Goal: Task Accomplishment & Management: Use online tool/utility

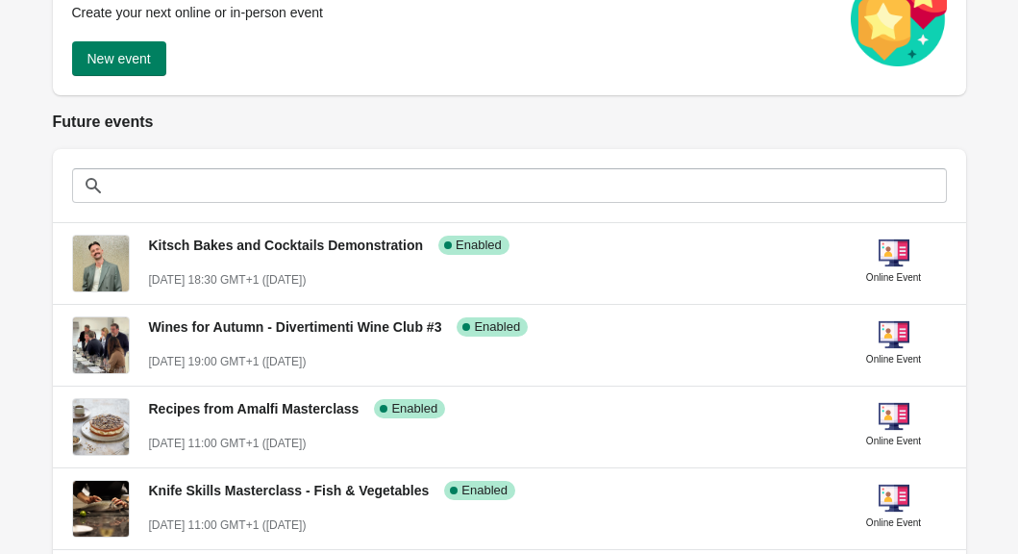
scroll to position [369, 0]
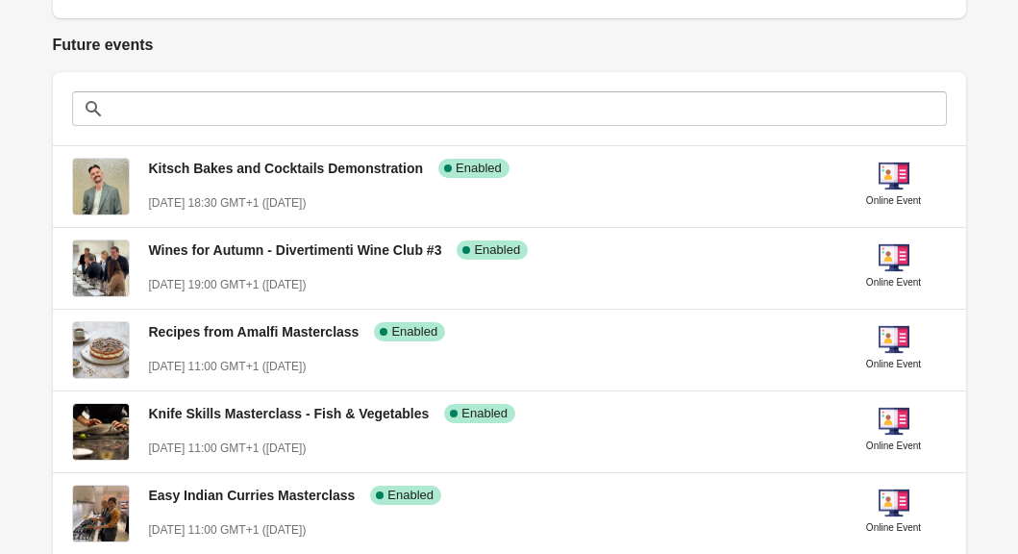
click at [626, 49] on h2 "Future events" at bounding box center [510, 45] width 914 height 23
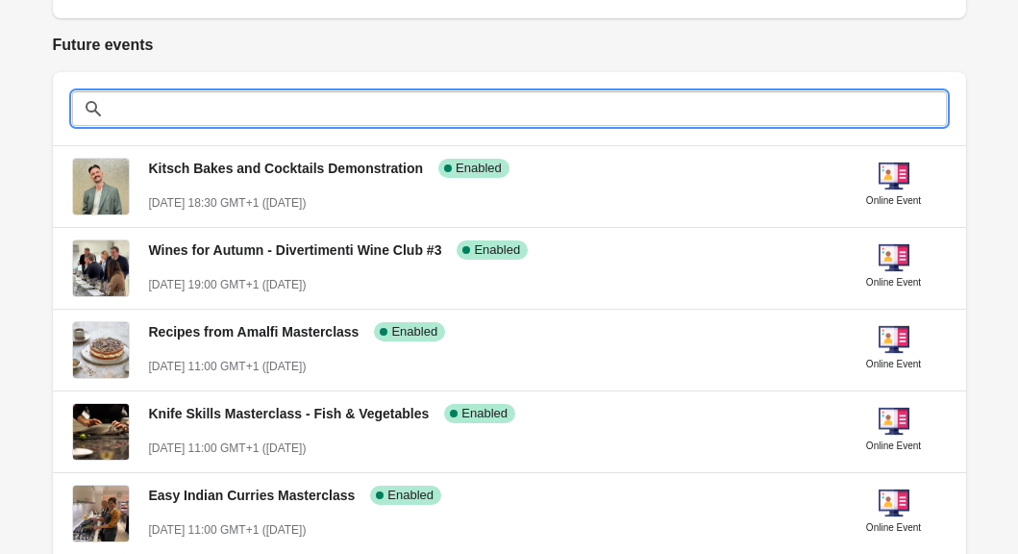
click at [632, 109] on input "text" at bounding box center [529, 108] width 837 height 35
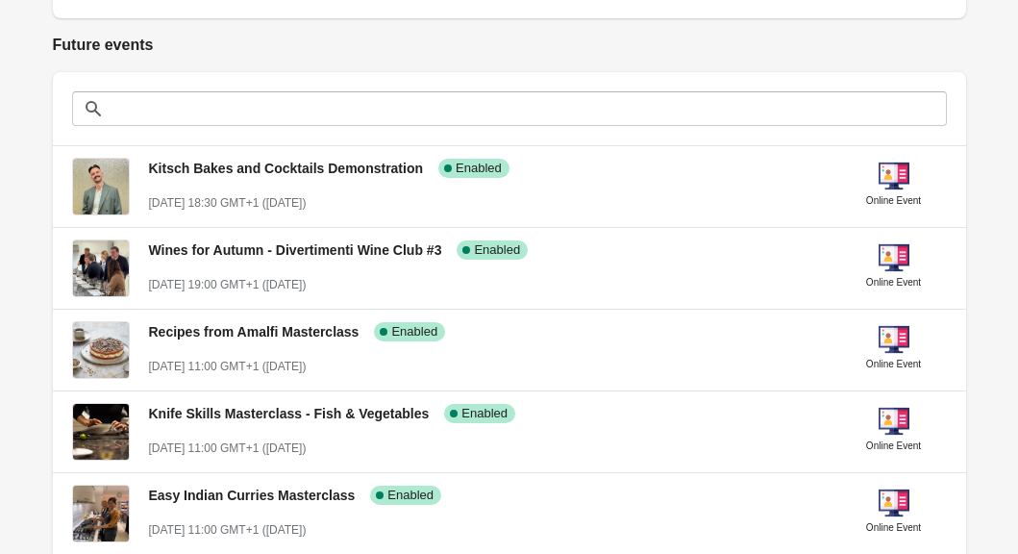
drag, startPoint x: 107, startPoint y: 48, endPoint x: 167, endPoint y: 48, distance: 60.6
click at [167, 48] on h2 "Future events" at bounding box center [510, 45] width 914 height 23
click at [168, 48] on h2 "Future events" at bounding box center [510, 45] width 914 height 23
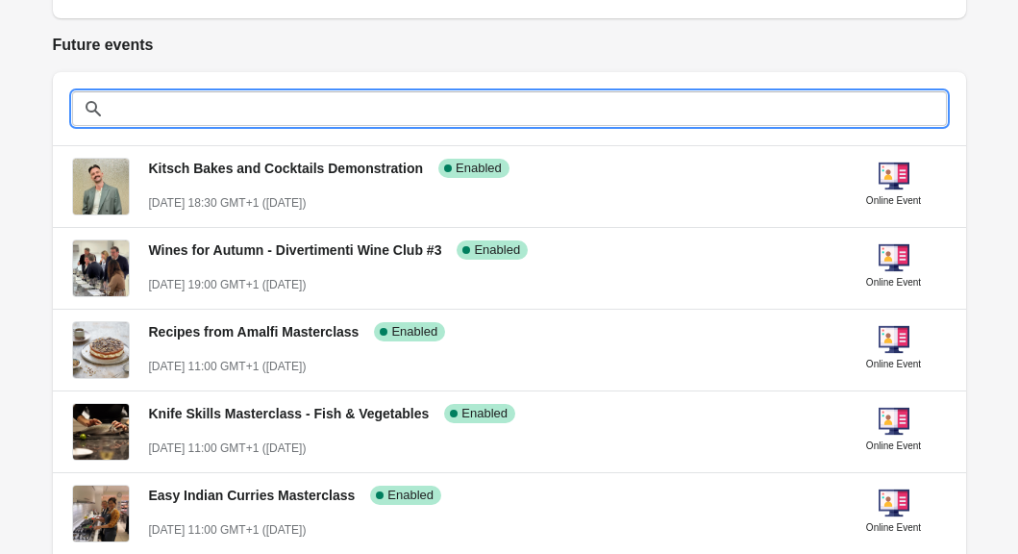
click at [245, 115] on input "text" at bounding box center [529, 108] width 837 height 35
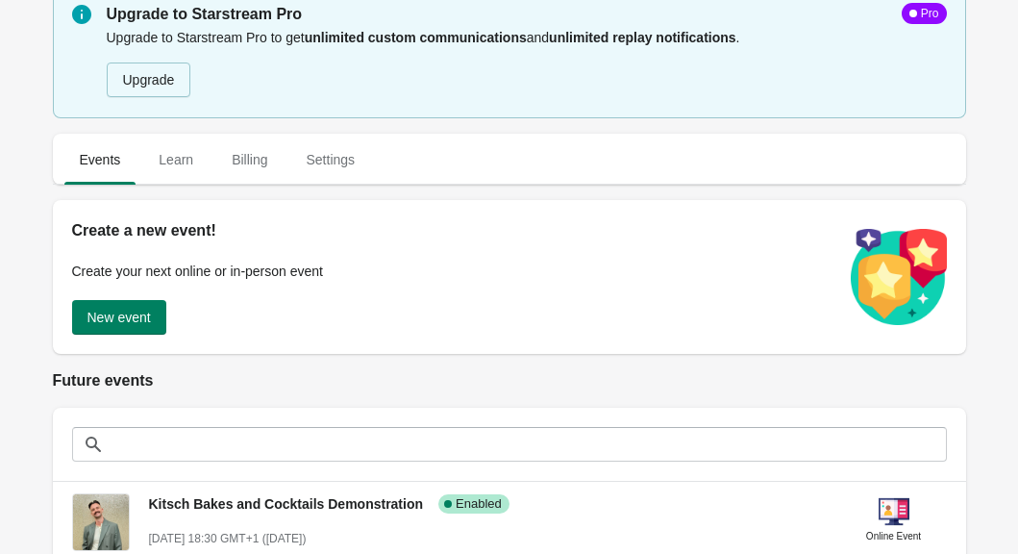
scroll to position [18, 0]
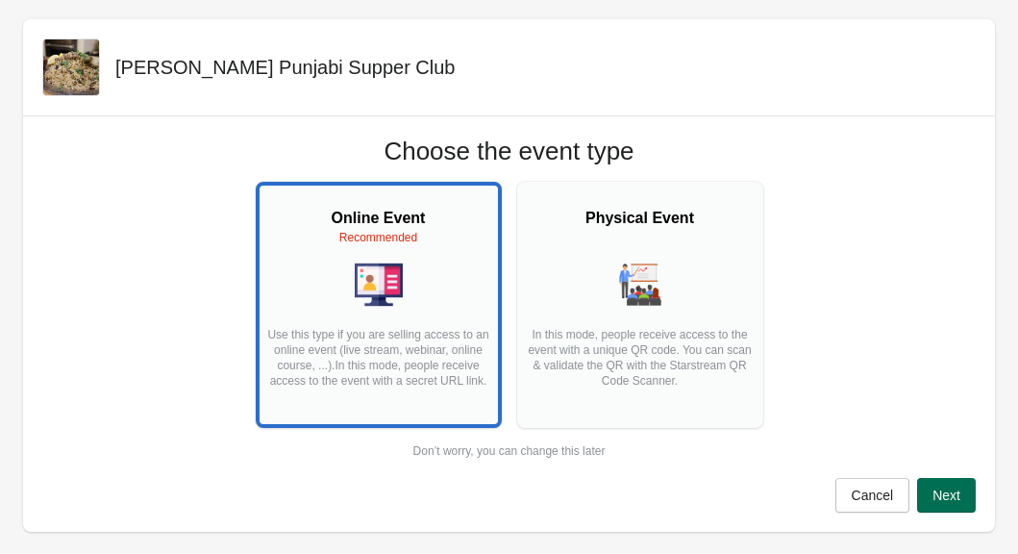
click at [964, 499] on button "Next" at bounding box center [946, 495] width 59 height 35
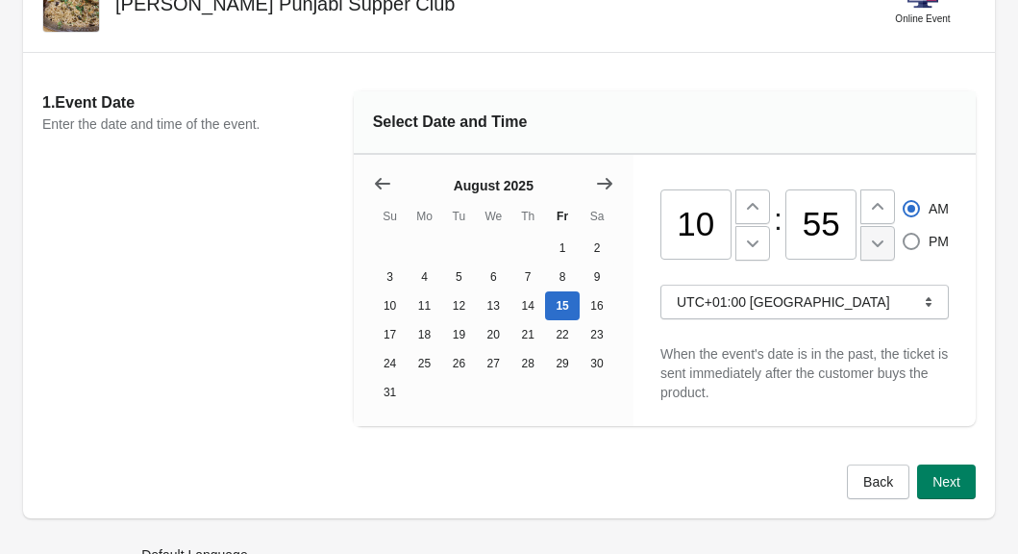
scroll to position [114, 0]
click at [606, 182] on icon "Show next month, September 2025" at bounding box center [604, 183] width 15 height 12
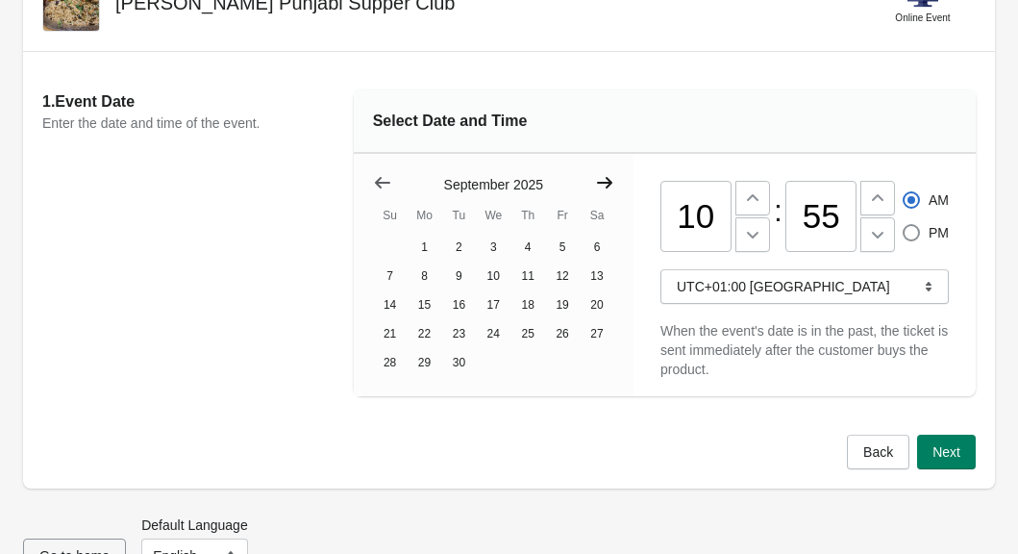
click at [606, 182] on icon "Show next month, October 2025" at bounding box center [604, 183] width 15 height 12
click at [498, 279] on button "8" at bounding box center [493, 276] width 35 height 29
click at [697, 209] on input "10" at bounding box center [696, 216] width 71 height 71
type input "10"
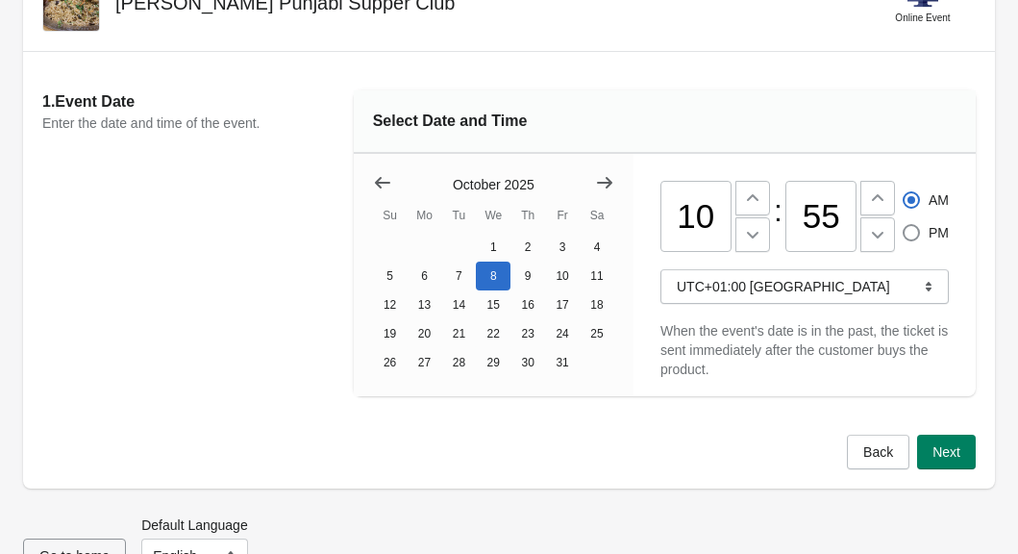
click at [811, 236] on input "55" at bounding box center [821, 216] width 71 height 71
click at [812, 236] on input "55" at bounding box center [821, 216] width 71 height 71
type input "00"
click at [710, 223] on input "10" at bounding box center [696, 216] width 71 height 71
click at [709, 222] on input "10" at bounding box center [696, 216] width 71 height 71
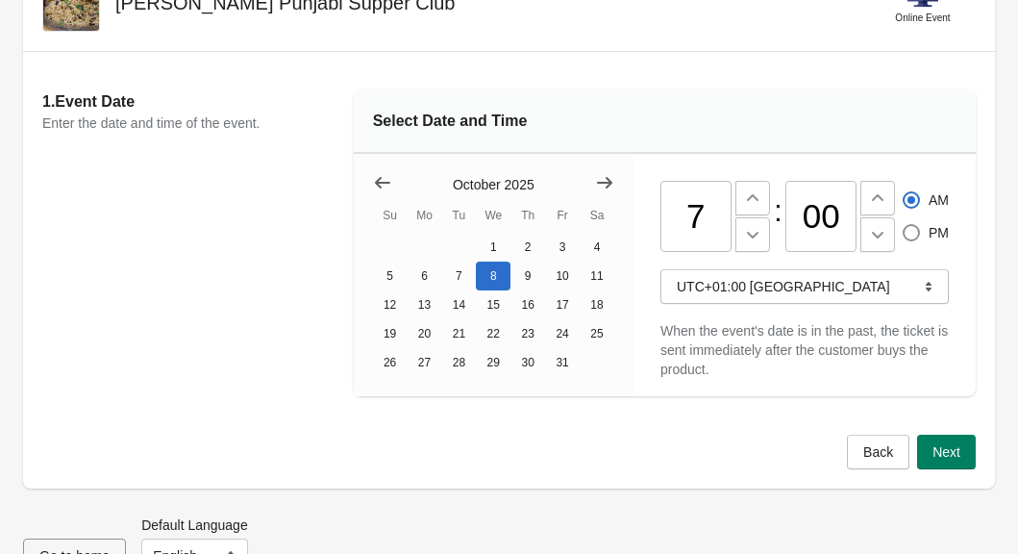
type input "07"
click at [817, 148] on div "Select Date and Time" at bounding box center [665, 121] width 622 height 63
click at [950, 240] on div "07 : 00 AM PM UTC+01:00 [GEOGRAPHIC_DATA] When the event's date is in the past,…" at bounding box center [805, 275] width 342 height 242
click at [933, 235] on span "PM" at bounding box center [939, 232] width 20 height 19
click at [904, 225] on input "PM" at bounding box center [903, 224] width 1 height 1
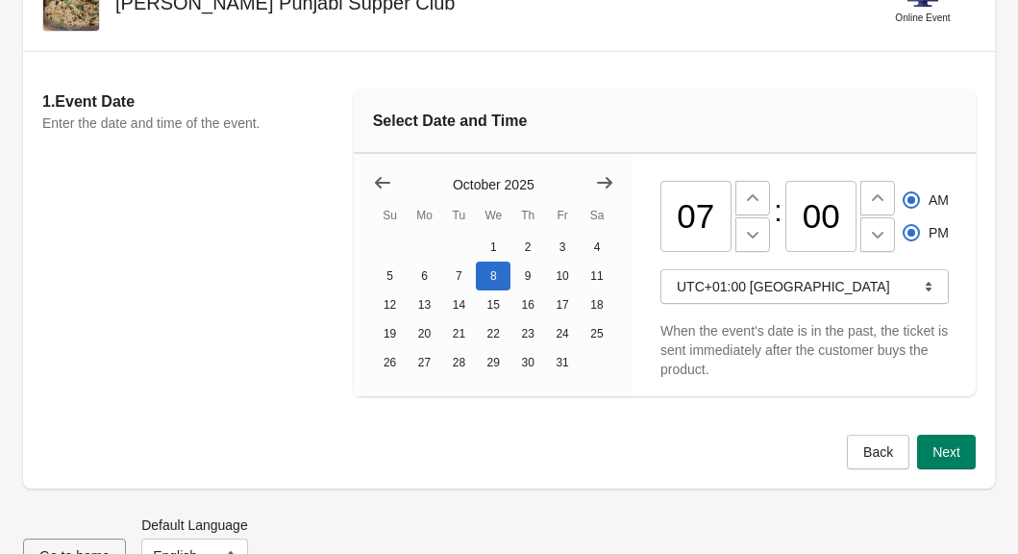
radio input "true"
radio input "false"
click at [964, 250] on div "07 : 00 AM PM UTC+01:00 [GEOGRAPHIC_DATA] When the event's date is in the past,…" at bounding box center [805, 275] width 342 height 242
click at [951, 461] on button "Next" at bounding box center [946, 452] width 59 height 35
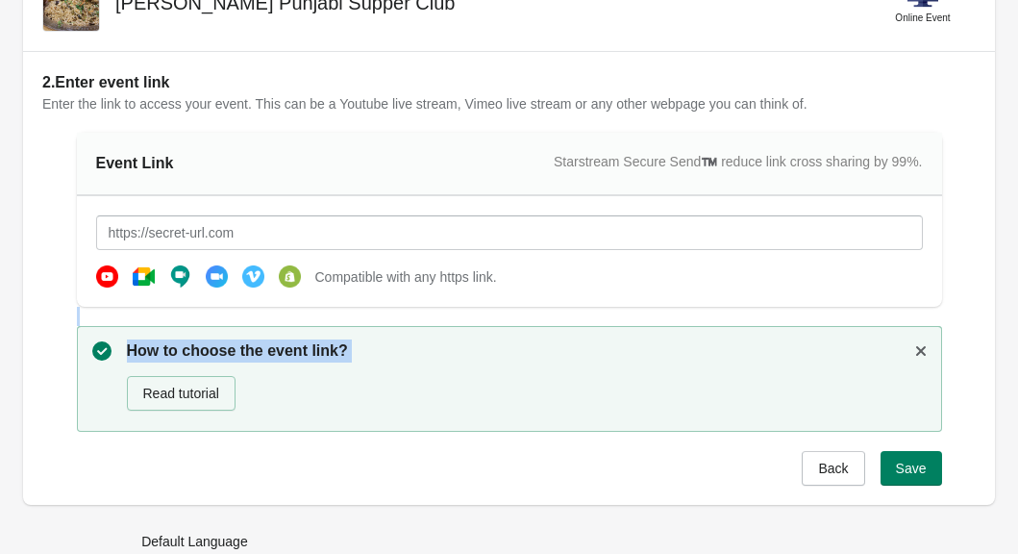
drag, startPoint x: 951, startPoint y: 461, endPoint x: 570, endPoint y: 262, distance: 429.7
click at [570, 271] on div "2. Enter event link Enter the link to access your event. This can be a Youtube …" at bounding box center [509, 278] width 934 height 414
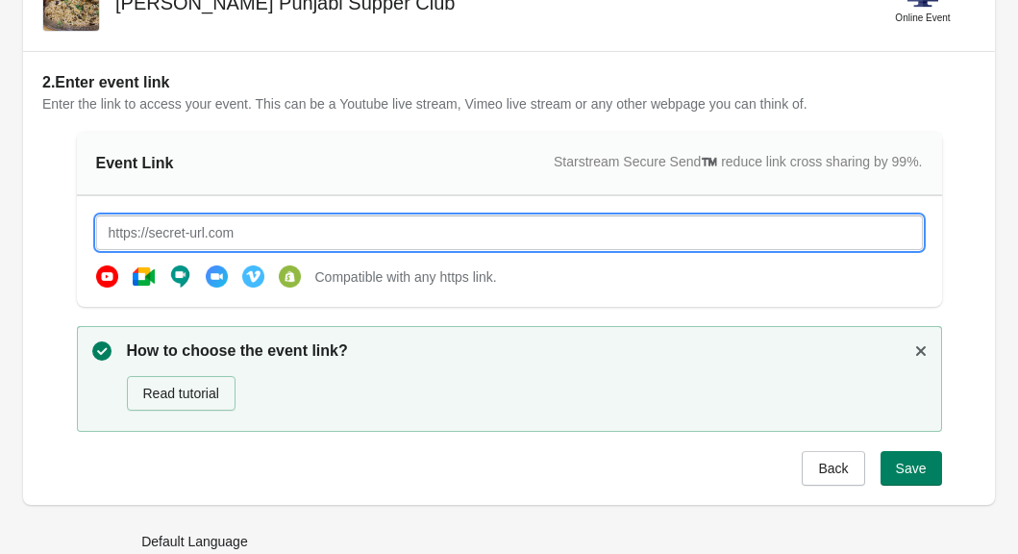
click at [561, 241] on input "text" at bounding box center [509, 232] width 827 height 35
type input "[URL][DOMAIN_NAME]"
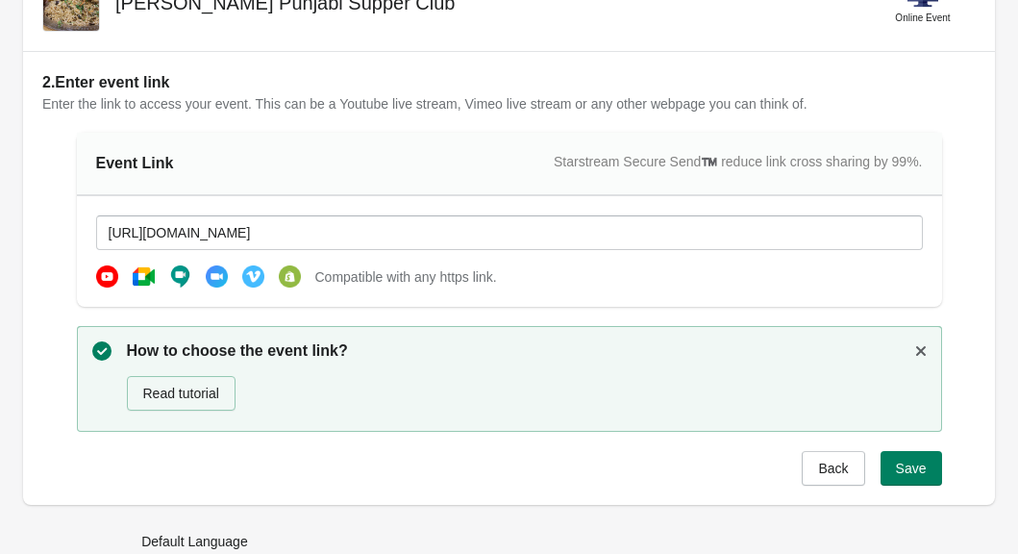
click at [602, 318] on div "Event Link Starstream Secure Send™️ reduce link cross sharing by 99%. [URL][DOM…" at bounding box center [510, 309] width 866 height 353
click at [918, 479] on button "Save" at bounding box center [912, 468] width 62 height 35
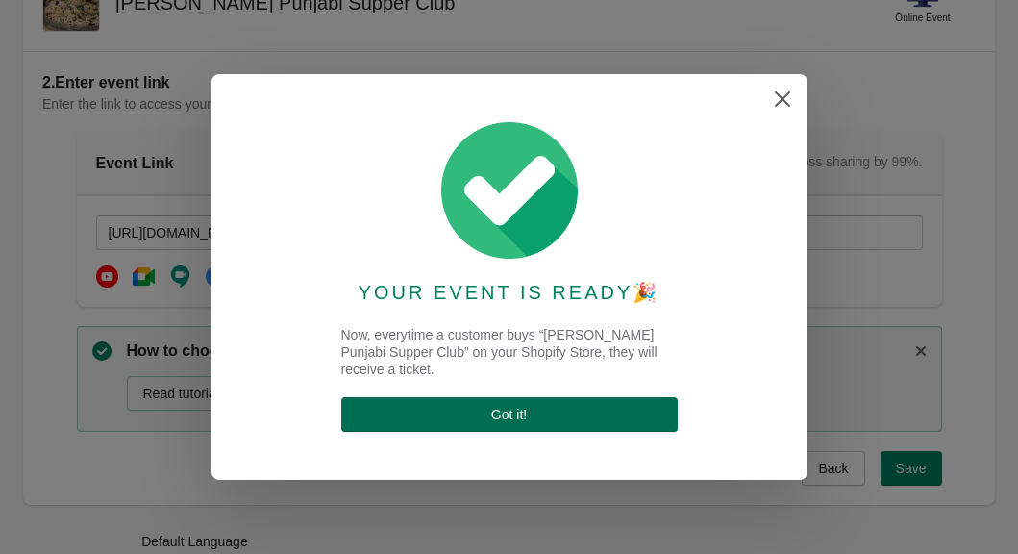
click at [558, 418] on span "Got it !" at bounding box center [510, 414] width 306 height 15
select select "US"
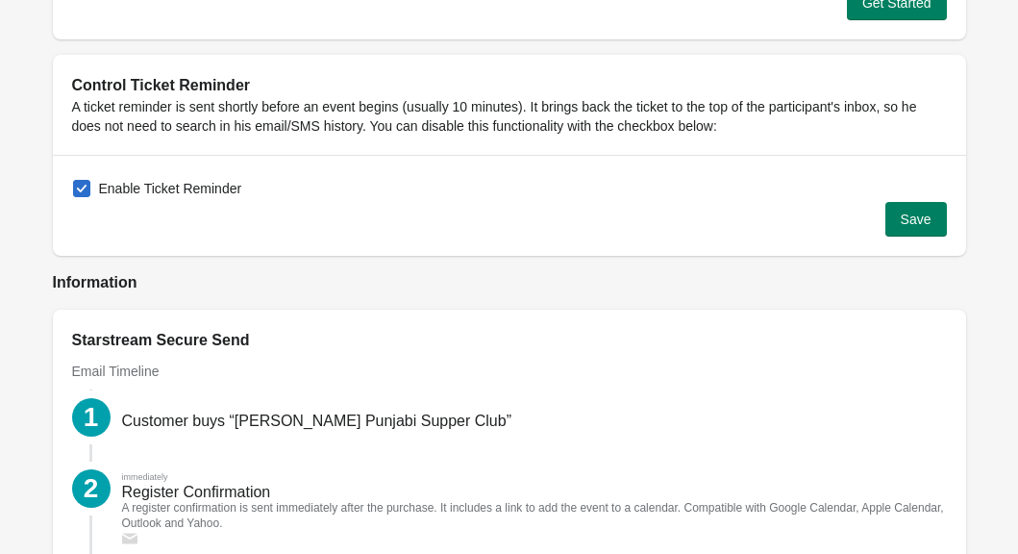
scroll to position [2017, 0]
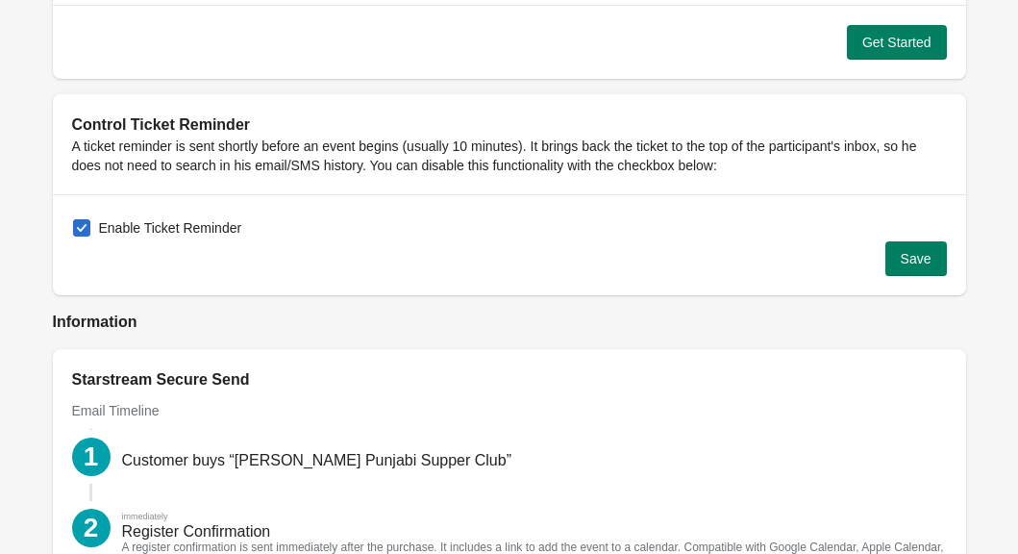
click at [214, 235] on span "Enable Ticket Reminder" at bounding box center [170, 227] width 143 height 19
click at [74, 220] on input "Enable Ticket Reminder" at bounding box center [73, 219] width 1 height 1
checkbox input "false"
click at [920, 255] on span "Save" at bounding box center [916, 258] width 31 height 15
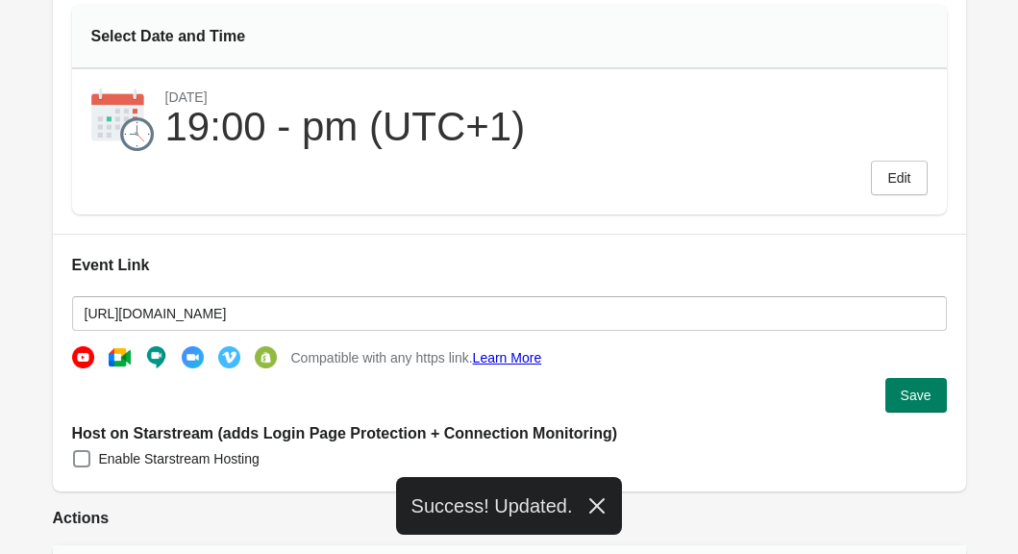
drag, startPoint x: 703, startPoint y: 157, endPoint x: 694, endPoint y: 211, distance: 54.5
click at [698, 193] on div "Select Date and Time [DATE] 19:00 - pm (UTC+1) Edit" at bounding box center [509, 110] width 875 height 209
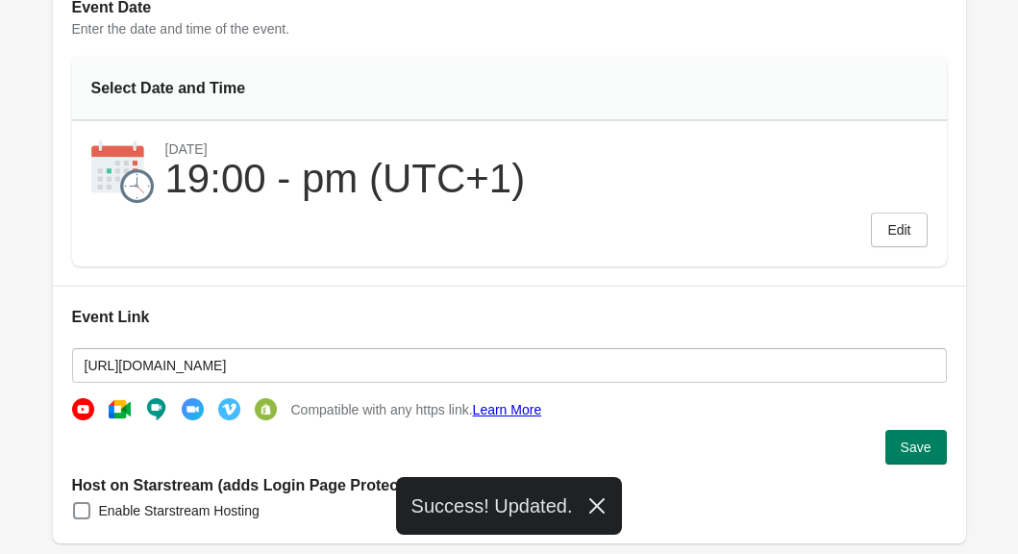
scroll to position [0, 0]
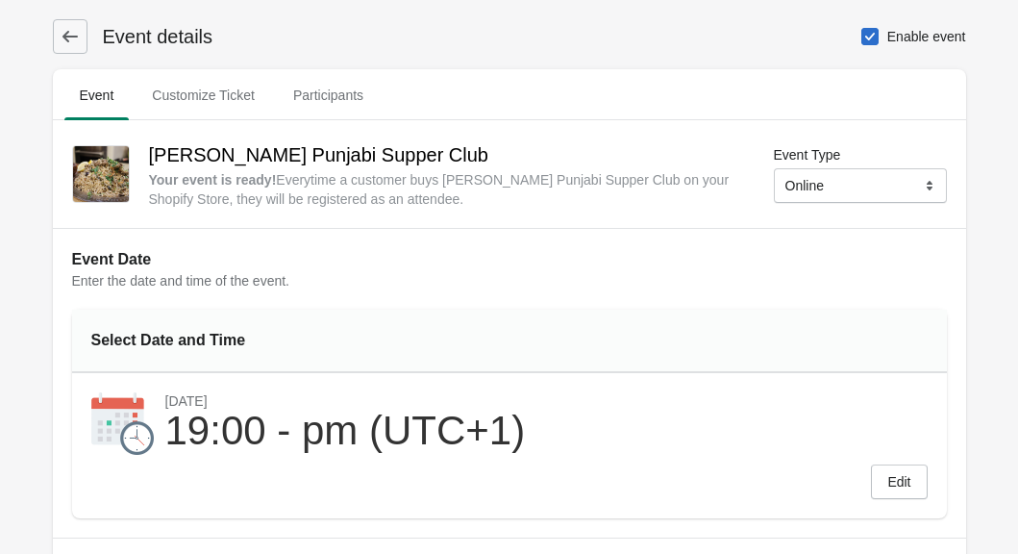
click at [670, 52] on div "Event details Enable event" at bounding box center [510, 36] width 914 height 35
